Goal: Check status

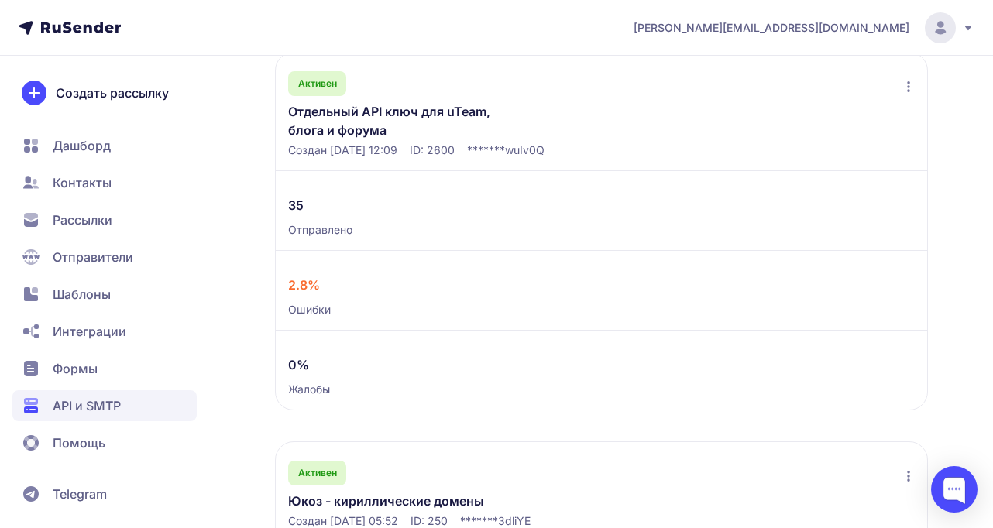
scroll to position [338, 0]
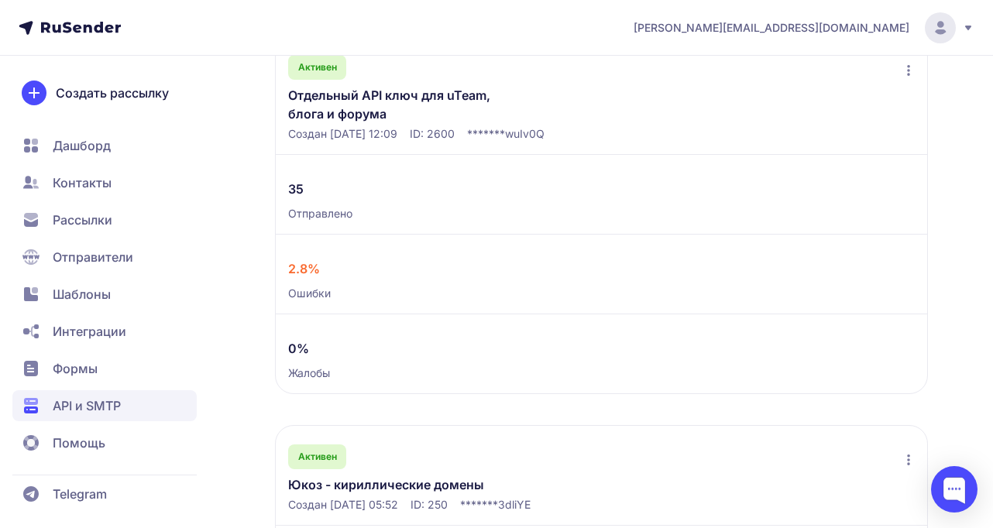
click at [409, 101] on link "Отдельный API ключ для uTeam, блога и форума" at bounding box center [408, 104] width 240 height 37
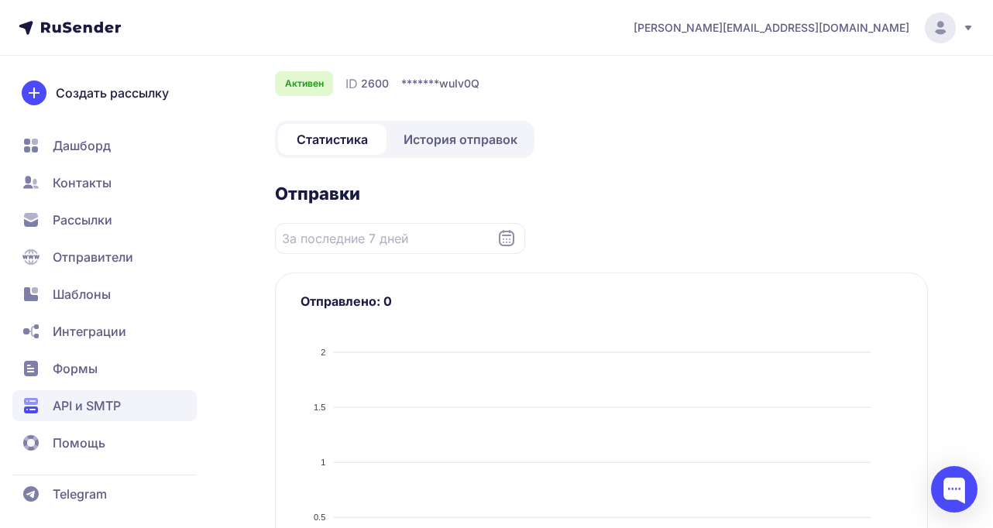
scroll to position [246, 0]
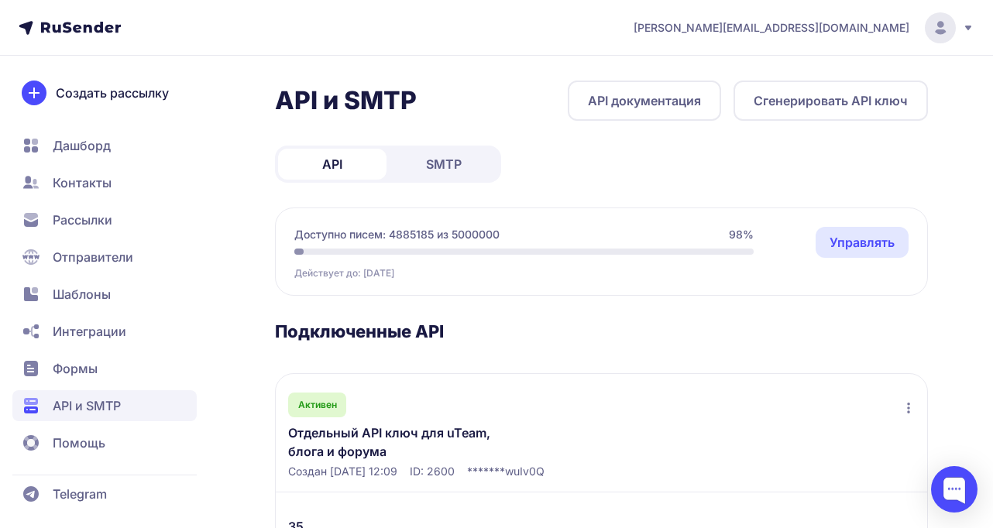
click at [402, 148] on div "API SMTP" at bounding box center [388, 164] width 226 height 37
click at [434, 172] on span "SMTP" at bounding box center [444, 164] width 36 height 19
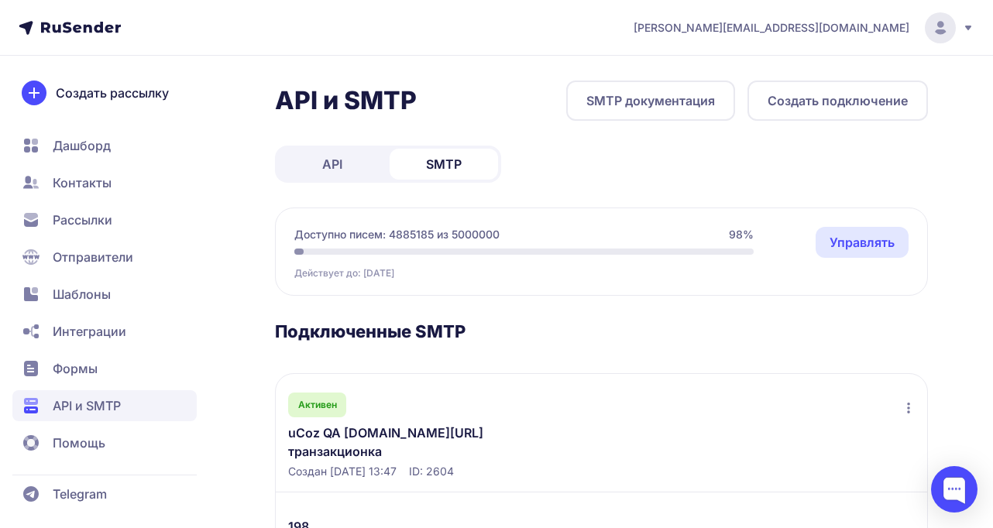
scroll to position [267, 0]
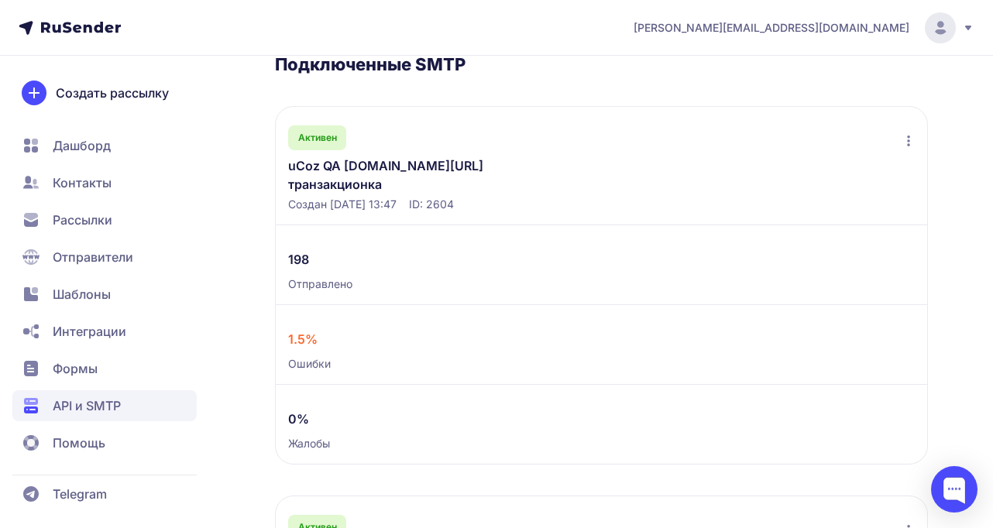
click at [411, 165] on link "uCoz QA [DOMAIN_NAME][URL] транзакционка" at bounding box center [408, 174] width 240 height 37
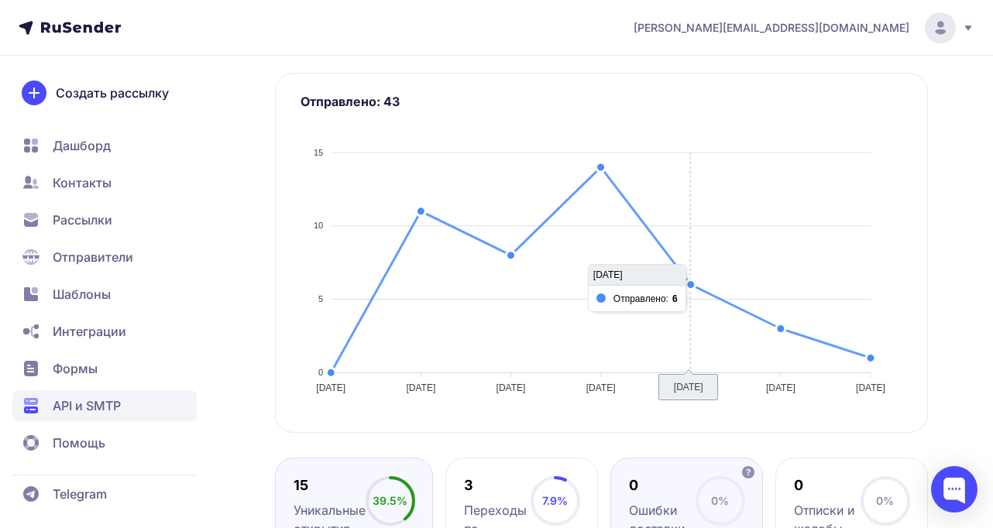
scroll to position [472, 0]
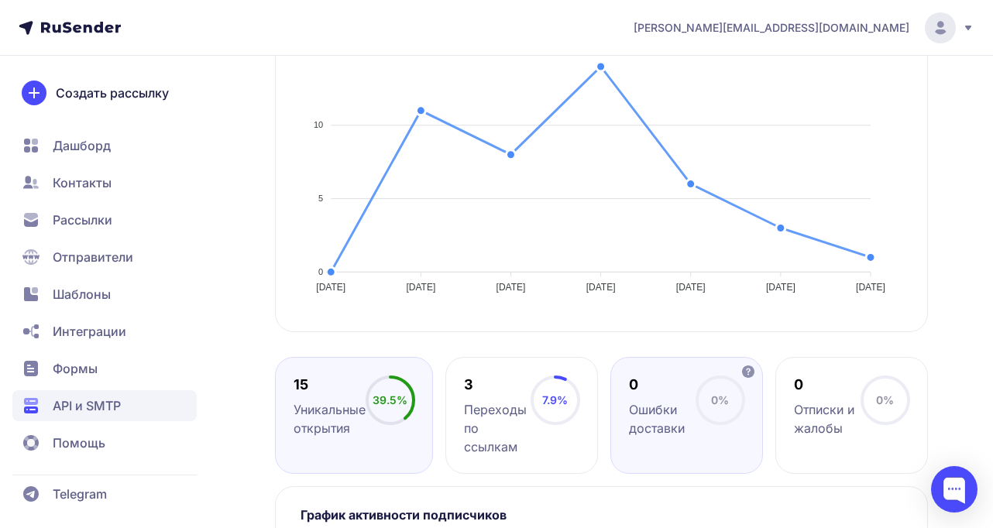
click at [725, 389] on circle at bounding box center [720, 400] width 46 height 46
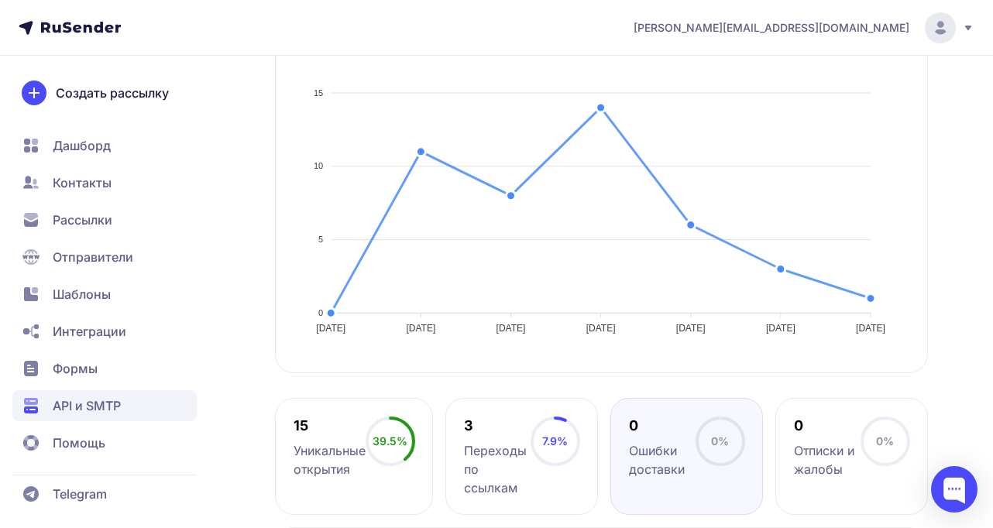
scroll to position [0, 0]
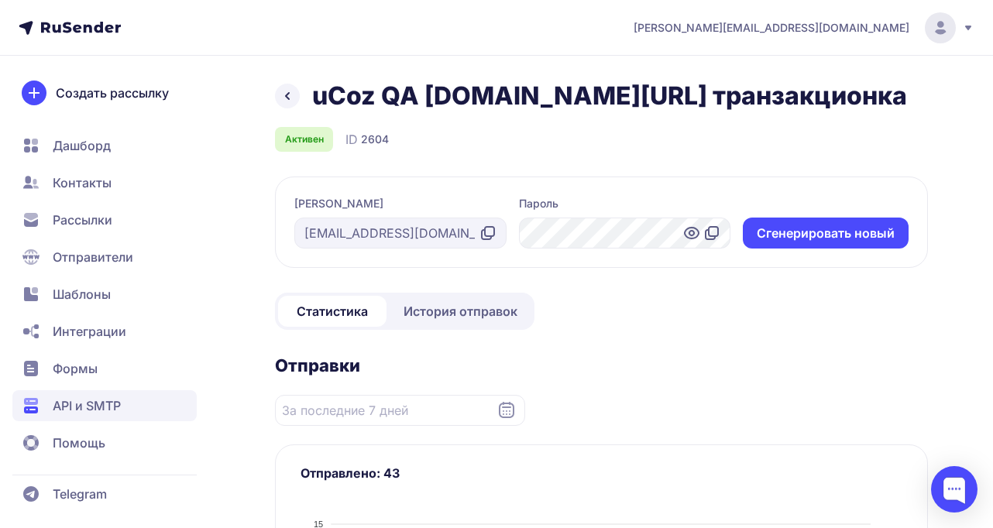
click at [283, 94] on icon at bounding box center [287, 96] width 19 height 19
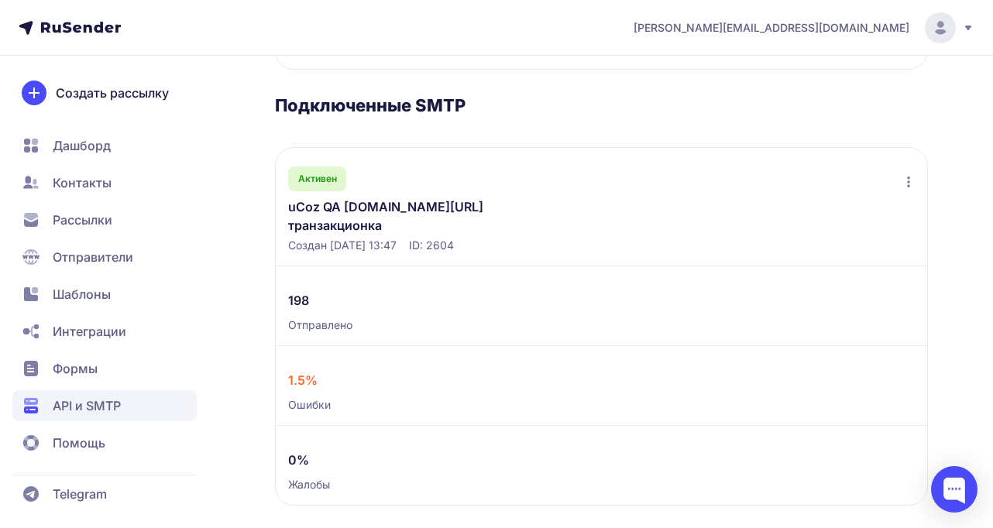
scroll to position [267, 0]
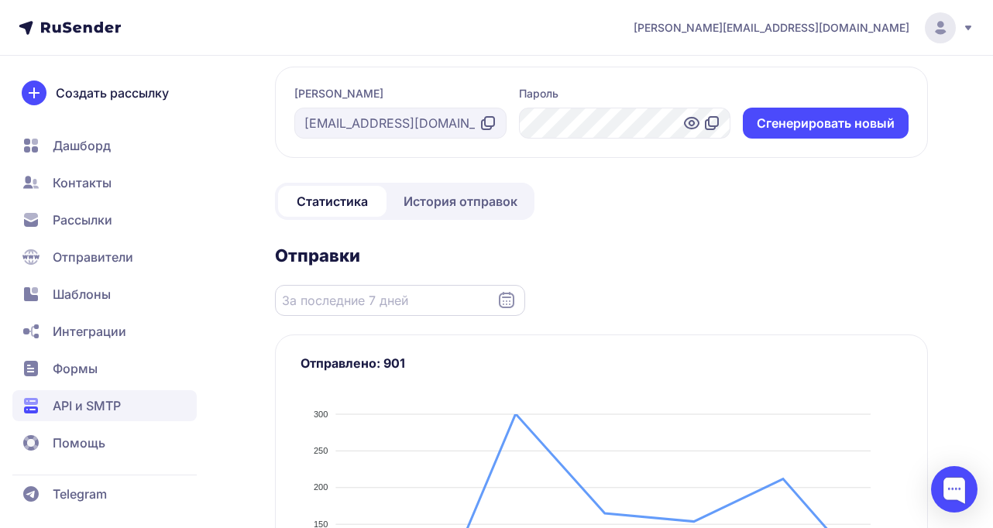
scroll to position [188, 0]
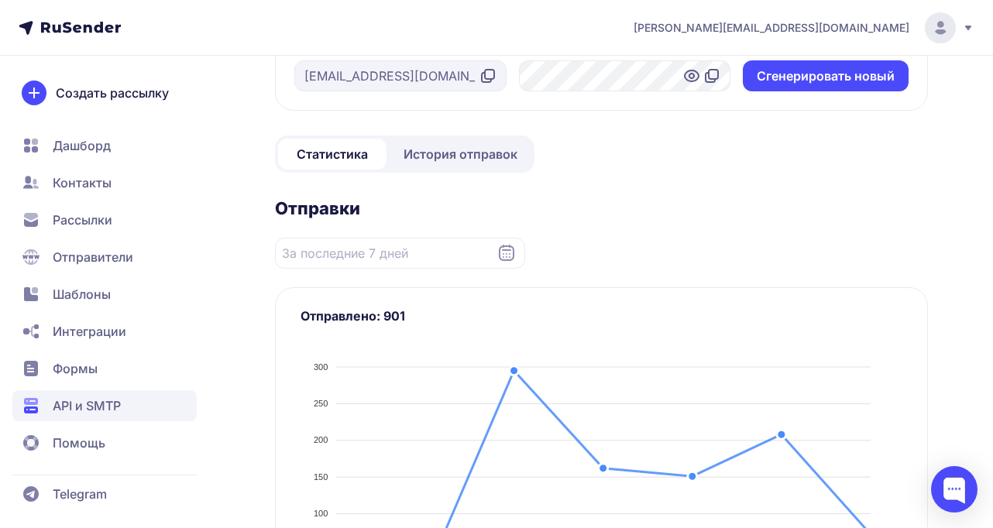
click at [447, 145] on span "История отправок" at bounding box center [460, 154] width 114 height 19
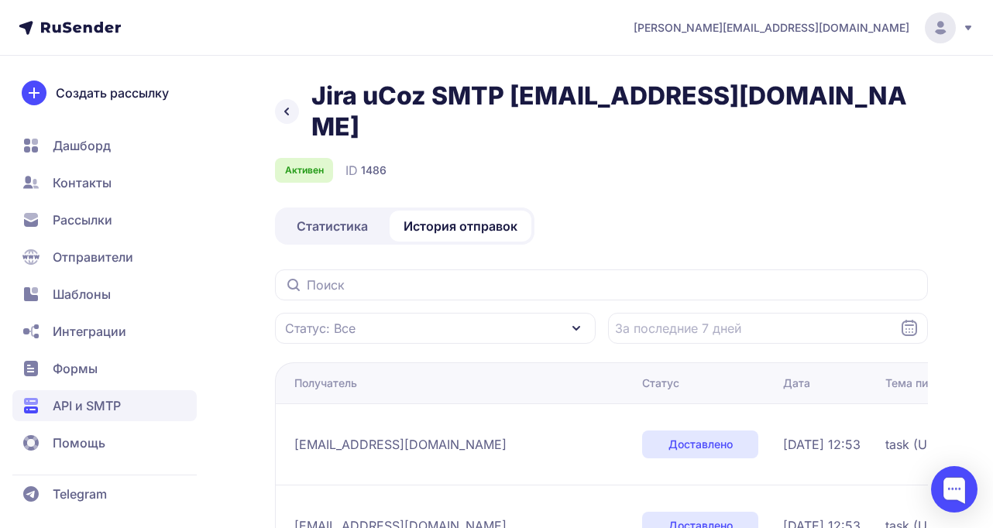
click at [317, 217] on span "Статистика" at bounding box center [332, 226] width 71 height 19
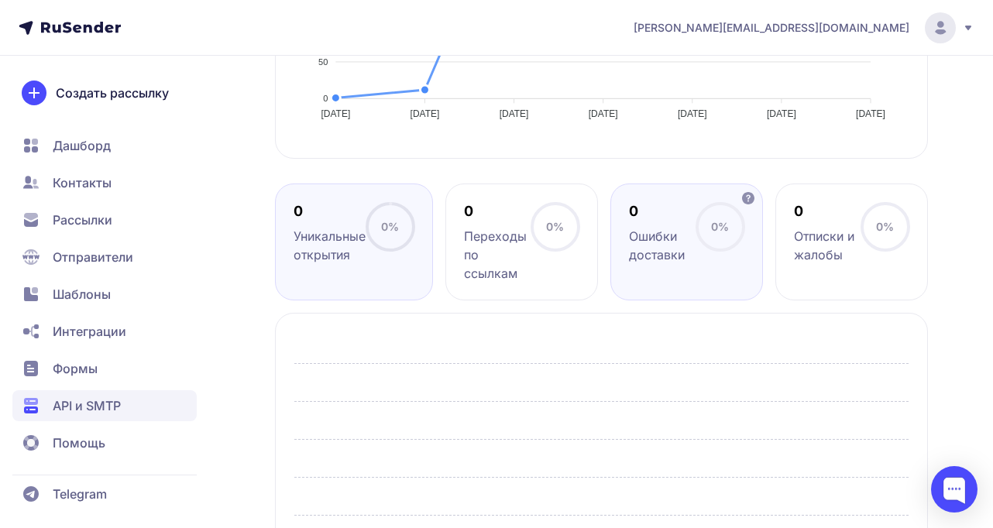
click at [677, 202] on div "0" at bounding box center [662, 211] width 67 height 19
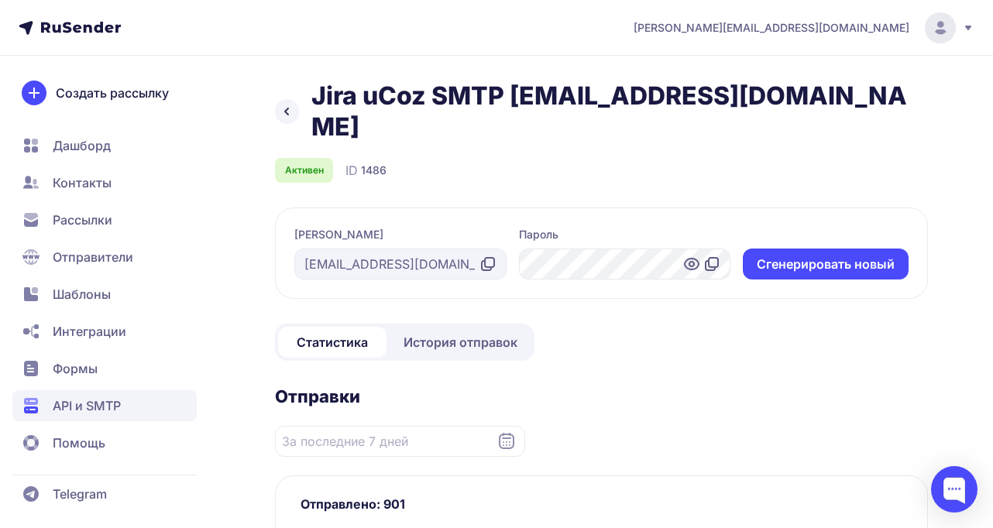
click at [46, 24] on icon at bounding box center [81, 27] width 80 height 11
